Goal: Task Accomplishment & Management: Complete application form

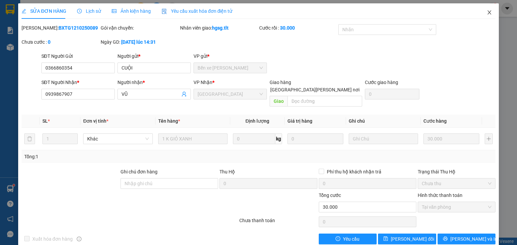
click at [481, 13] on span "Close" at bounding box center [489, 12] width 19 height 19
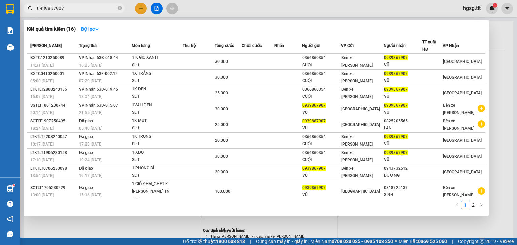
click at [77, 7] on input "0939867907" at bounding box center [76, 8] width 79 height 7
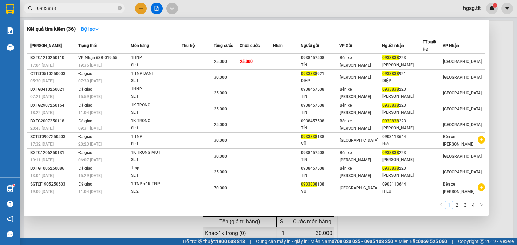
click at [63, 9] on input "0933838" at bounding box center [76, 8] width 79 height 7
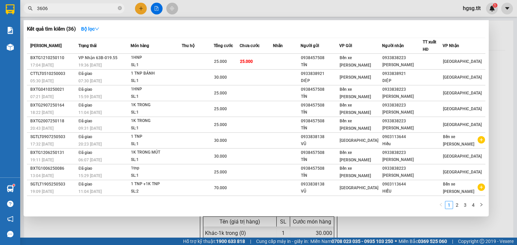
type input "3606"
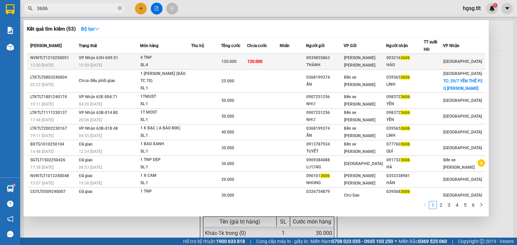
click at [209, 61] on td at bounding box center [206, 62] width 30 height 16
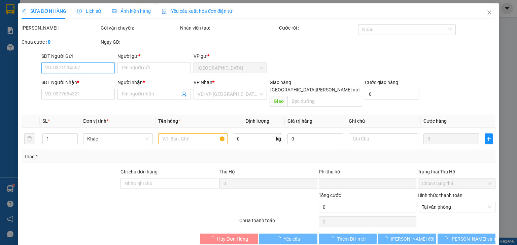
type input "0939855863"
type input "THÀNH"
type input "0932163606"
type input "HẢO"
type input "0"
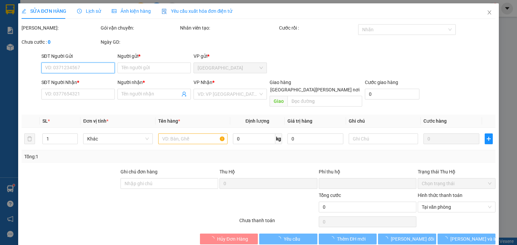
type input "120.000"
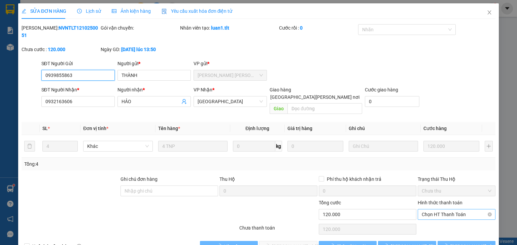
click at [431, 210] on span "Chọn HT Thanh Toán" at bounding box center [456, 215] width 70 height 10
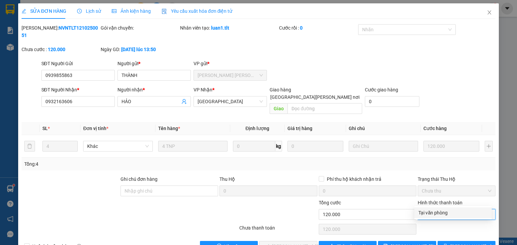
click at [436, 209] on div "Tại văn phòng" at bounding box center [452, 213] width 77 height 11
type input "0"
click at [284, 243] on span "[PERSON_NAME] và [PERSON_NAME] hàng" at bounding box center [317, 246] width 91 height 7
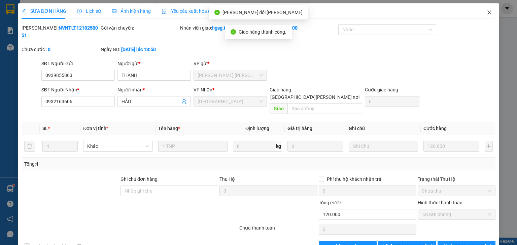
click at [487, 11] on icon "close" at bounding box center [489, 12] width 4 height 4
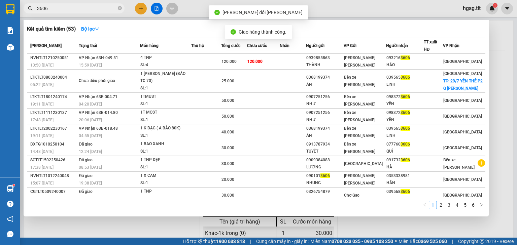
click at [62, 9] on input "3606" at bounding box center [76, 8] width 79 height 7
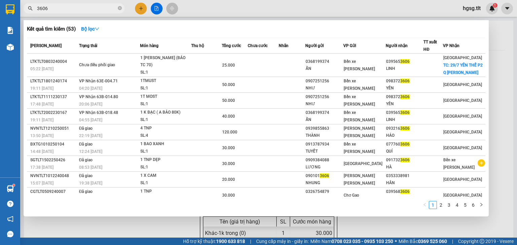
click at [62, 9] on input "3606" at bounding box center [76, 8] width 79 height 7
type input "8223"
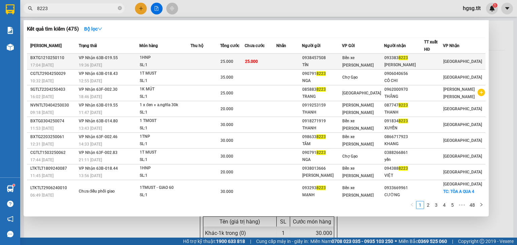
click at [168, 61] on div "1HNP" at bounding box center [165, 57] width 50 height 7
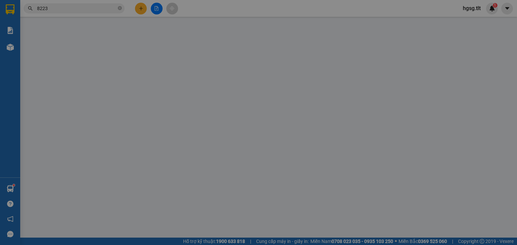
type input "0938457508"
type input "TÍN"
type input "0933838223"
type input "[PERSON_NAME]"
type input "0"
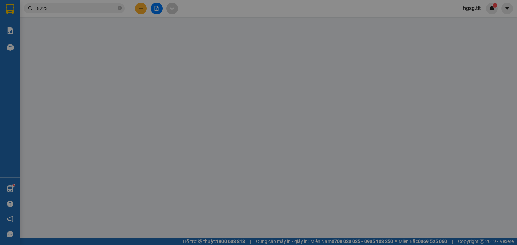
type input "25.000"
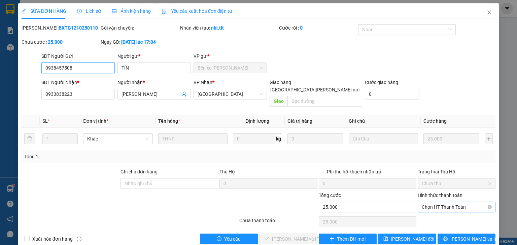
click at [424, 202] on span "Chọn HT Thanh Toán" at bounding box center [456, 207] width 70 height 10
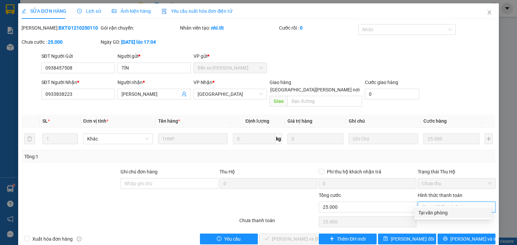
click at [432, 209] on div "Tại văn phòng" at bounding box center [452, 213] width 77 height 11
type input "0"
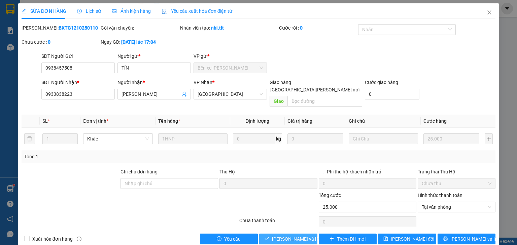
click at [281, 235] on span "[PERSON_NAME] và [PERSON_NAME] hàng" at bounding box center [317, 238] width 91 height 7
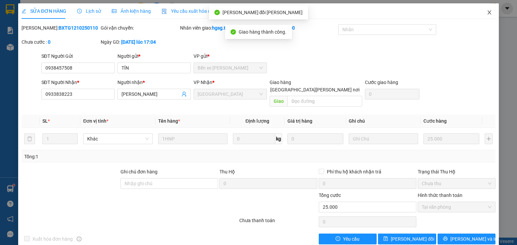
click at [482, 11] on span "Close" at bounding box center [489, 12] width 19 height 19
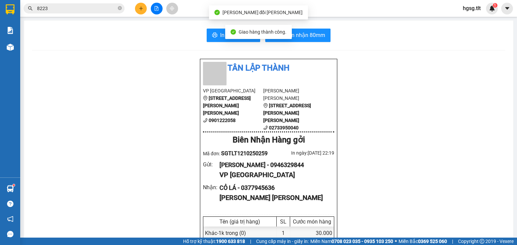
click at [66, 11] on input "8223" at bounding box center [76, 8] width 79 height 7
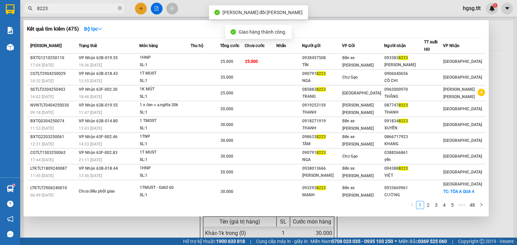
click at [66, 11] on input "8223" at bounding box center [76, 8] width 79 height 7
